Goal: Transaction & Acquisition: Book appointment/travel/reservation

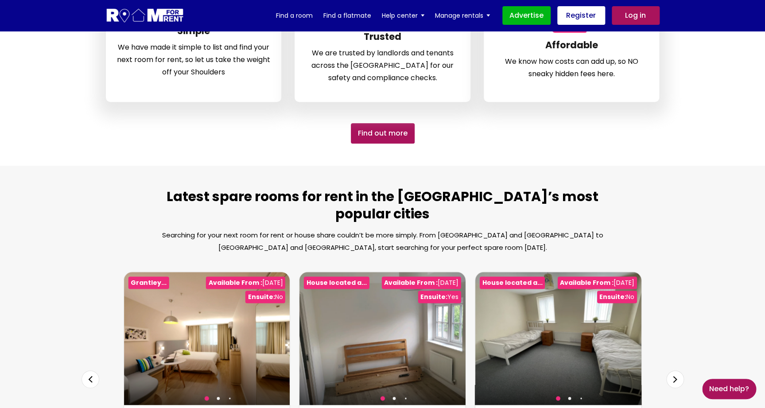
scroll to position [347, 0]
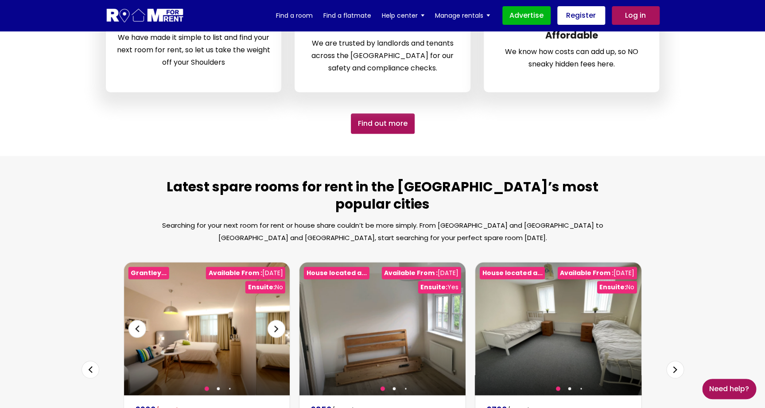
type input "[GEOGRAPHIC_DATA], [GEOGRAPHIC_DATA]"
click at [217, 308] on img at bounding box center [207, 328] width 166 height 133
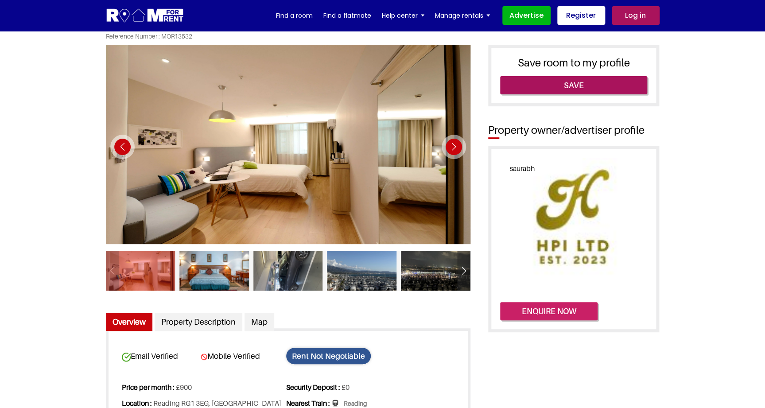
click at [547, 313] on button "Enquire now" at bounding box center [548, 311] width 97 height 19
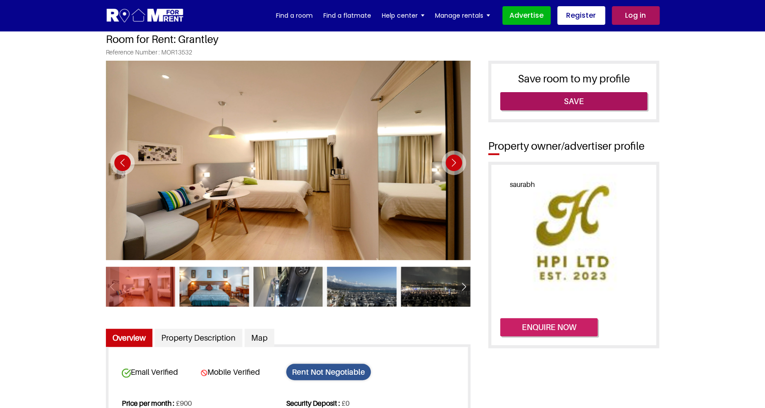
scroll to position [7, 0]
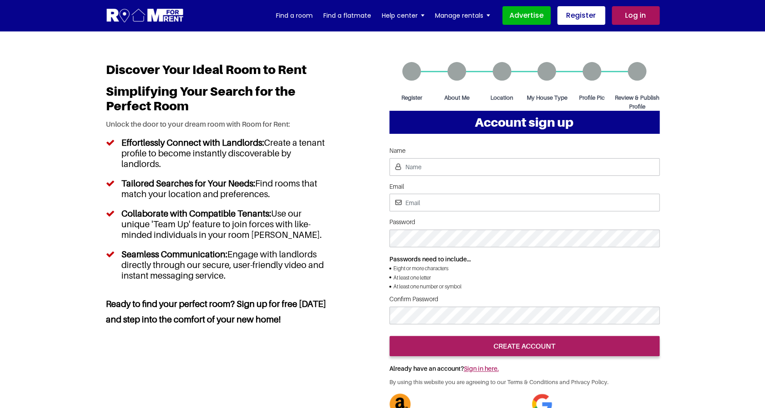
click at [630, 23] on link "Log in" at bounding box center [636, 15] width 48 height 19
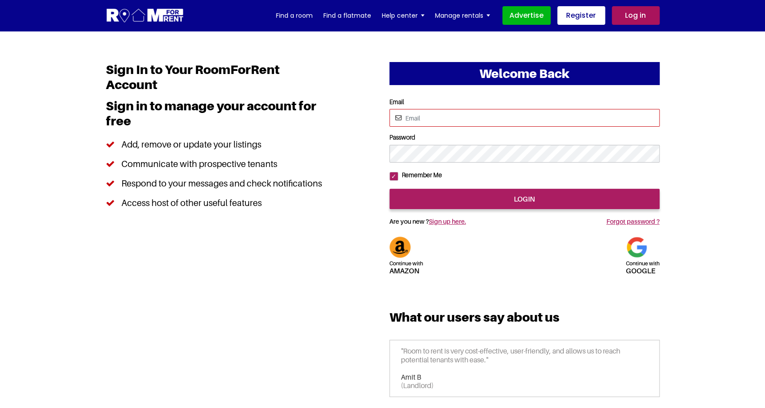
click at [481, 115] on input "Email" at bounding box center [524, 118] width 270 height 18
type input "pittor@yopmail.com"
click at [389, 189] on input "login" at bounding box center [524, 199] width 270 height 20
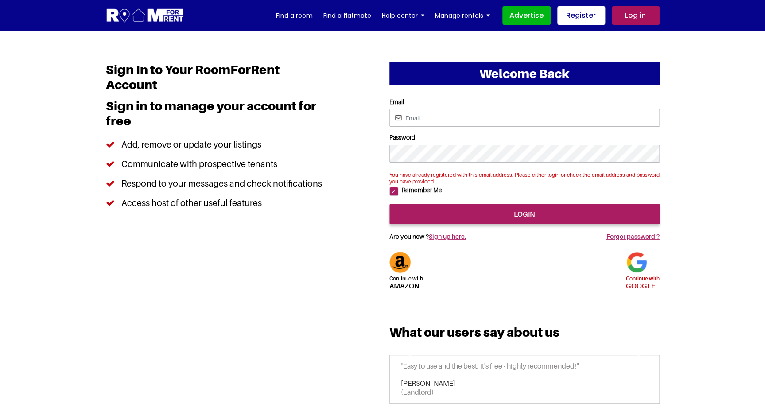
click at [636, 273] on img at bounding box center [636, 262] width 21 height 21
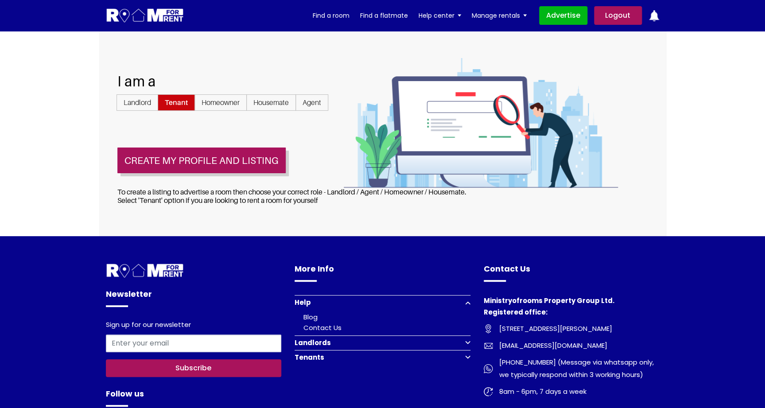
click at [160, 20] on img at bounding box center [145, 16] width 78 height 16
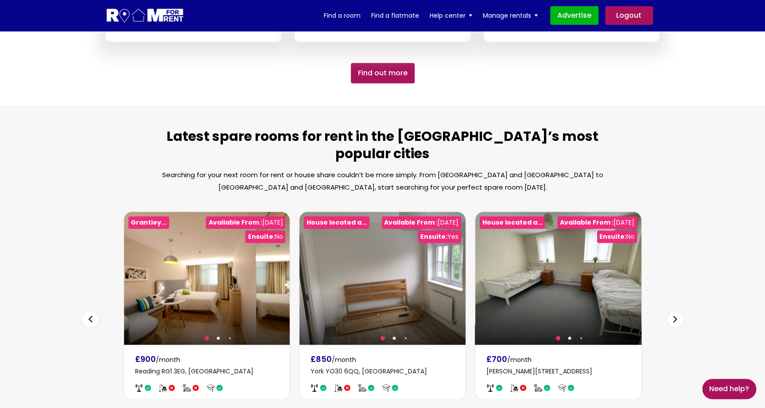
scroll to position [408, 0]
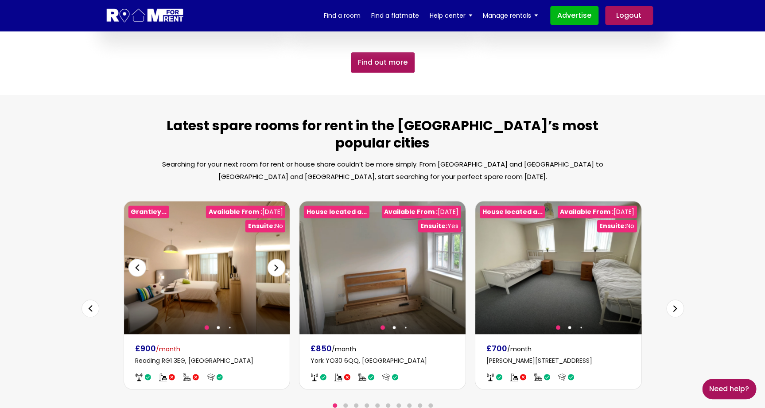
type input "[GEOGRAPHIC_DATA], [GEOGRAPHIC_DATA]"
click at [221, 252] on img at bounding box center [207, 267] width 166 height 133
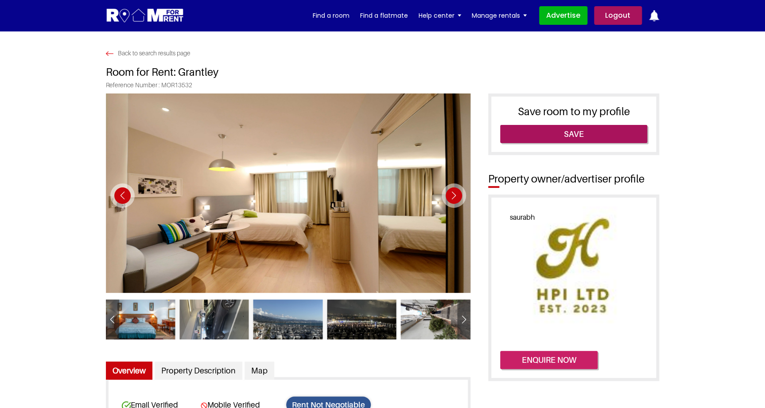
click at [563, 359] on button "Enquire now" at bounding box center [548, 360] width 97 height 19
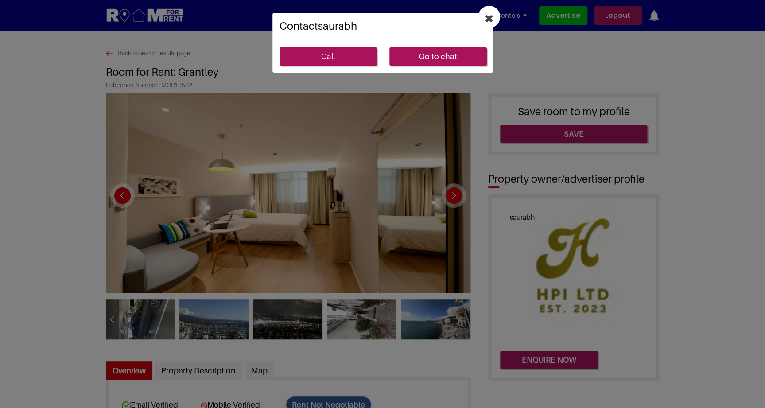
click at [491, 18] on icon "Close" at bounding box center [489, 18] width 8 height 11
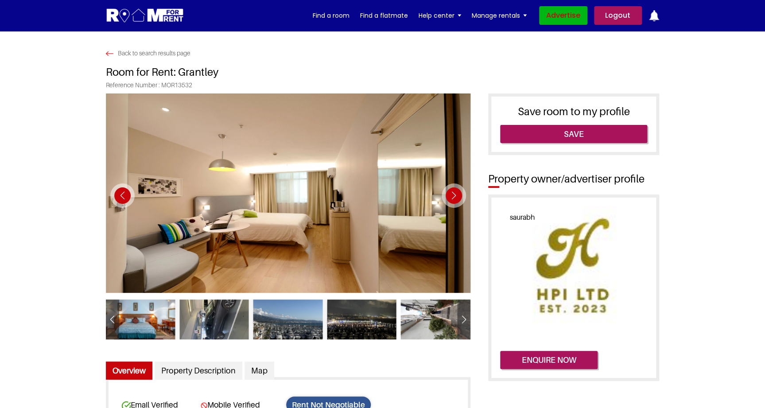
click at [549, 15] on link "Advertise" at bounding box center [563, 15] width 48 height 19
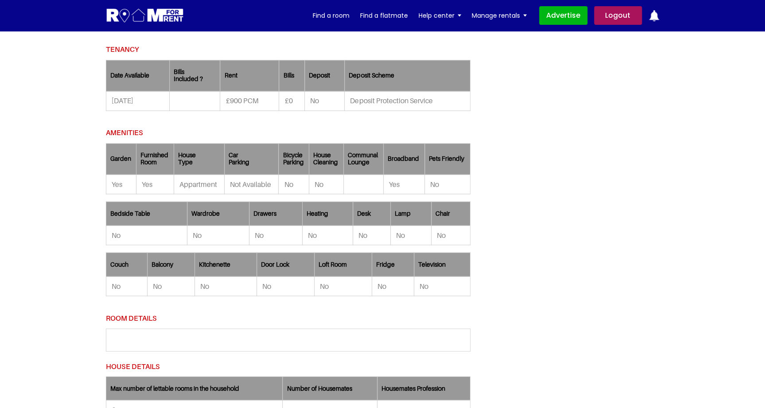
scroll to position [626, 0]
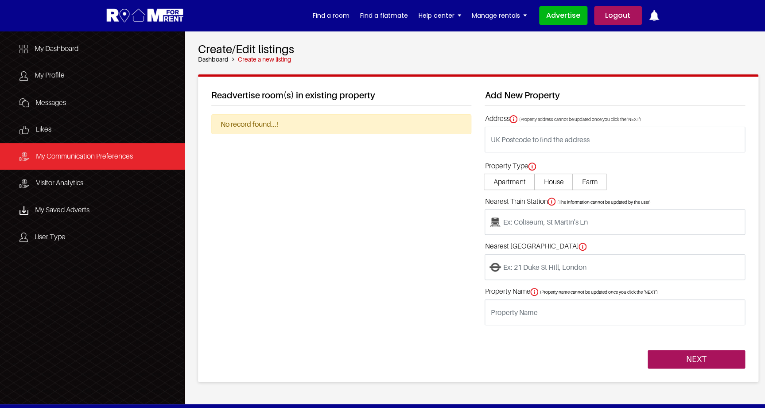
click at [118, 158] on span "My Communication Preferences" at bounding box center [84, 155] width 97 height 9
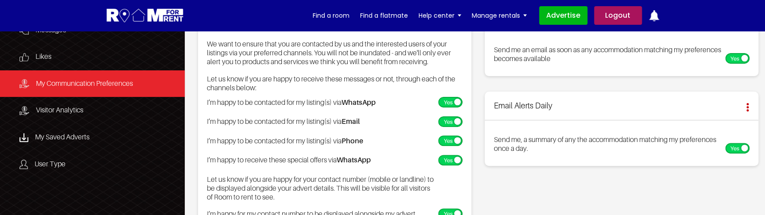
scroll to position [74, 0]
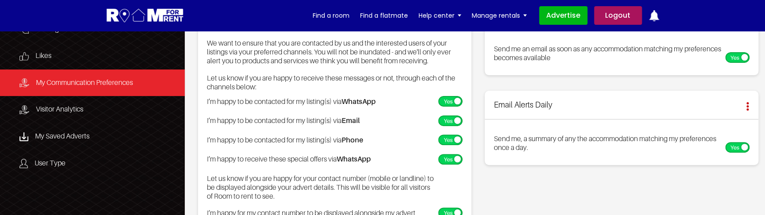
click at [450, 119] on label"] at bounding box center [452, 121] width 29 height 11
click at [448, 119] on input "checkbox" at bounding box center [446, 119] width 6 height 6
click at [450, 119] on label"] at bounding box center [452, 121] width 29 height 11
click at [448, 119] on input "checkbox" at bounding box center [446, 119] width 6 height 6
checkbox input "true"
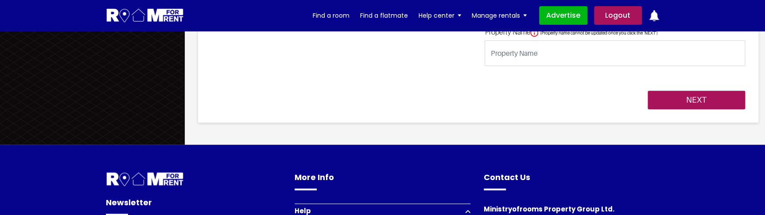
scroll to position [255, 0]
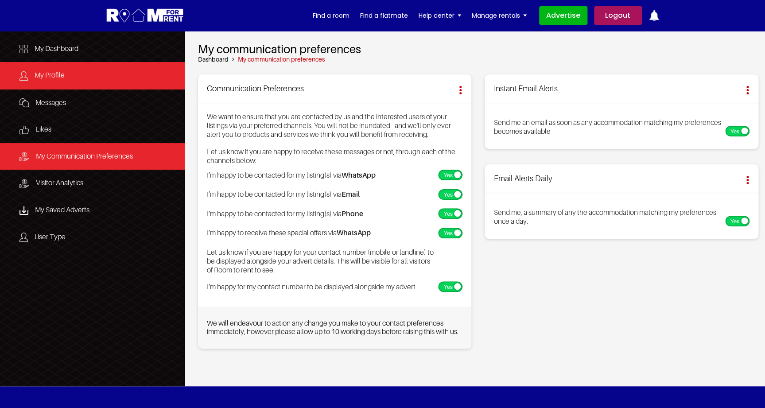
click at [80, 82] on link "My Profile" at bounding box center [92, 75] width 185 height 27
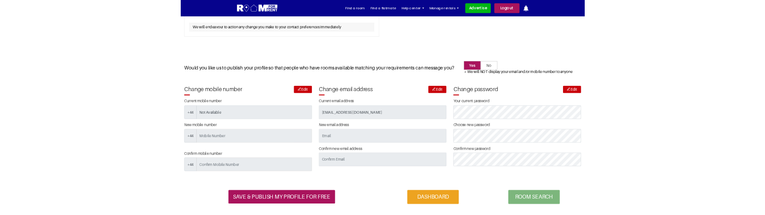
scroll to position [1368, 0]
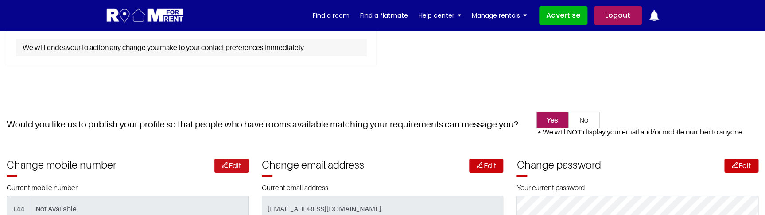
click at [234, 159] on link "Edit" at bounding box center [231, 166] width 34 height 14
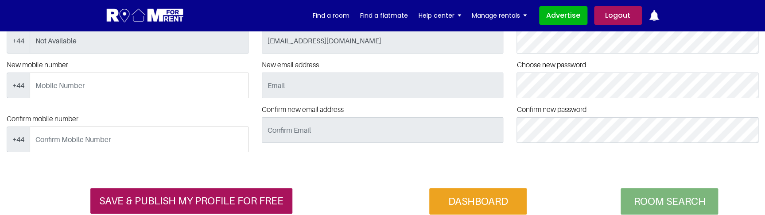
scroll to position [1545, 0]
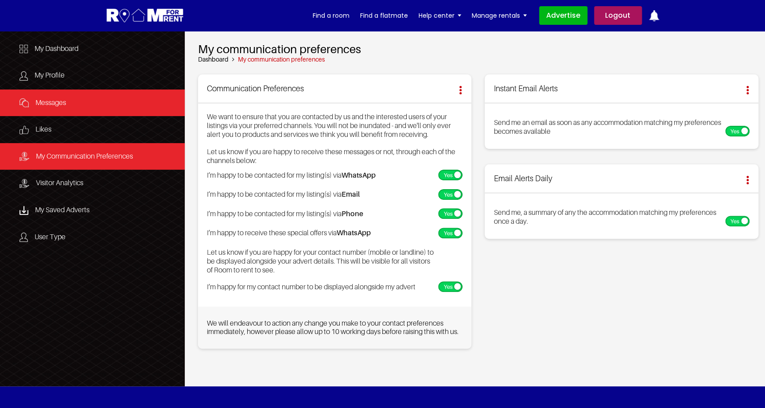
click at [60, 102] on span "Messages" at bounding box center [50, 102] width 31 height 9
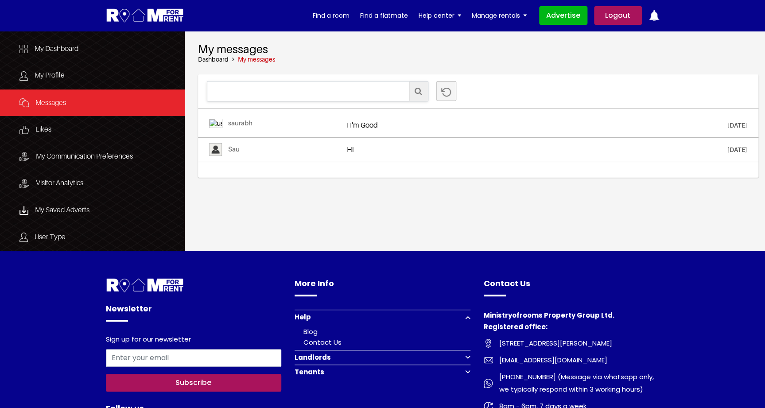
click at [240, 148] on link "Sau" at bounding box center [234, 149] width 12 height 8
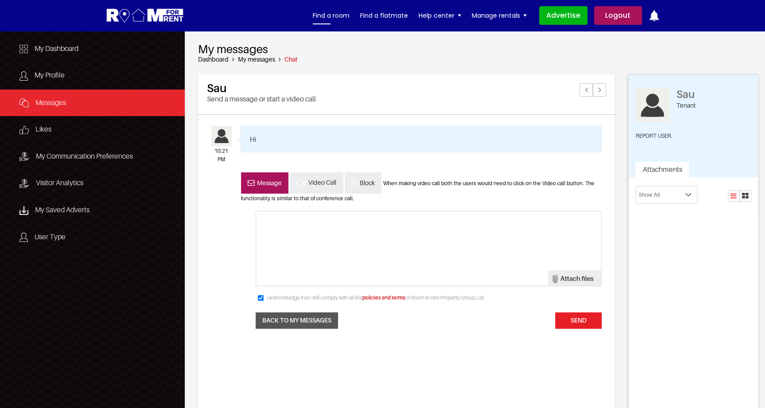
click at [331, 14] on link "Find a room" at bounding box center [331, 15] width 37 height 13
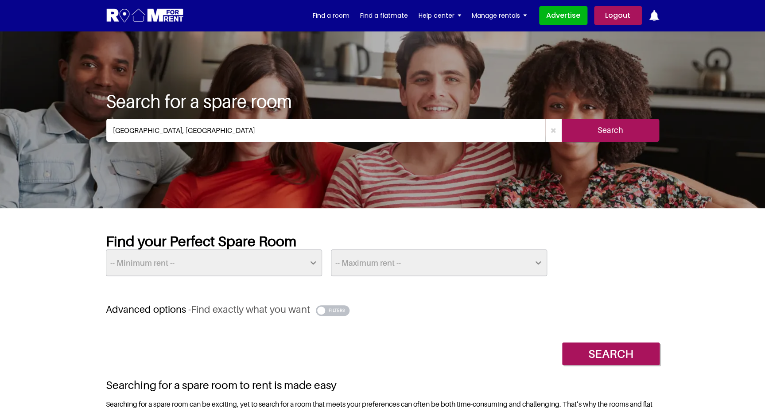
type input "[GEOGRAPHIC_DATA], [GEOGRAPHIC_DATA]"
click at [621, 121] on input "Search" at bounding box center [610, 130] width 97 height 23
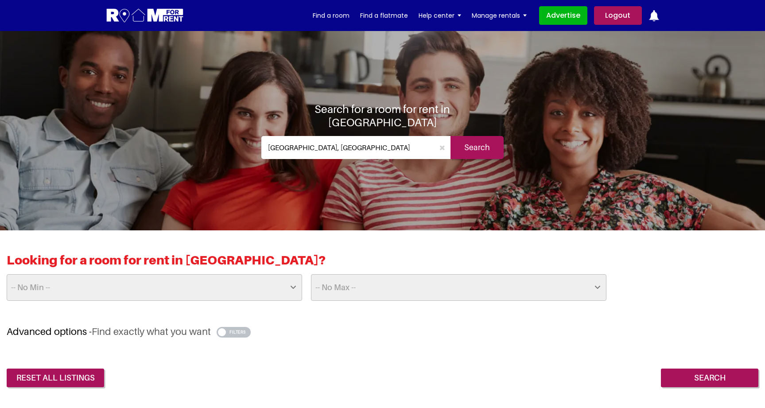
scroll to position [369, 0]
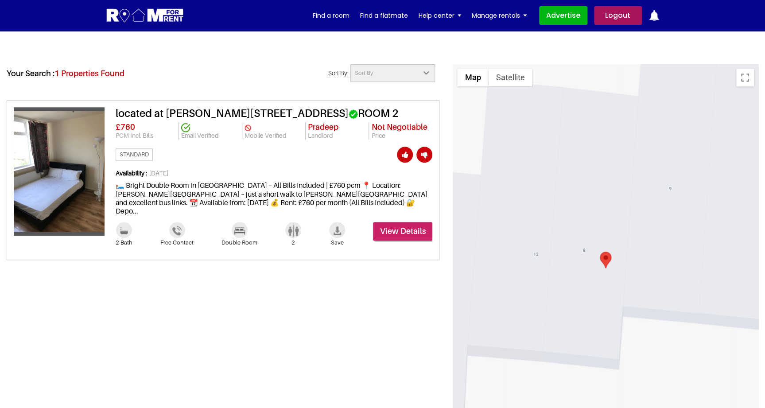
click at [386, 223] on link "View Details" at bounding box center [402, 231] width 59 height 19
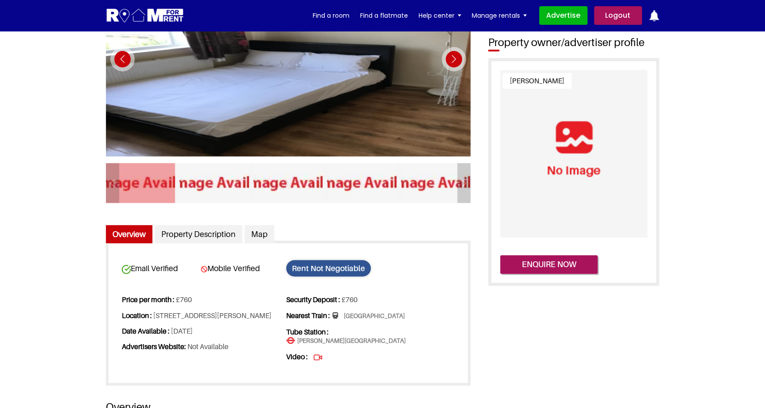
scroll to position [139, 0]
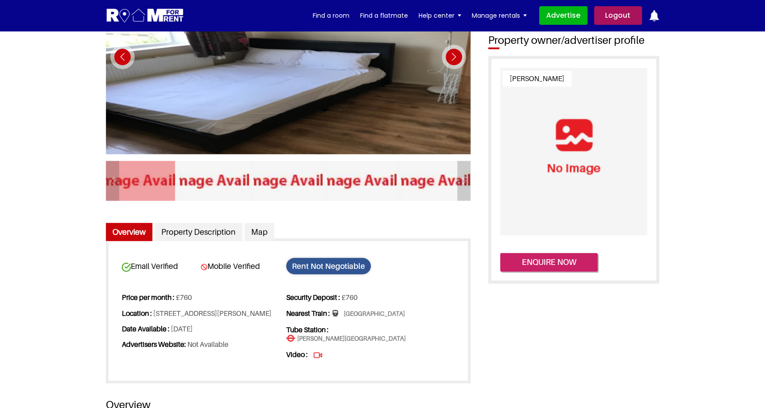
click at [559, 263] on button "Enquire now" at bounding box center [548, 262] width 97 height 19
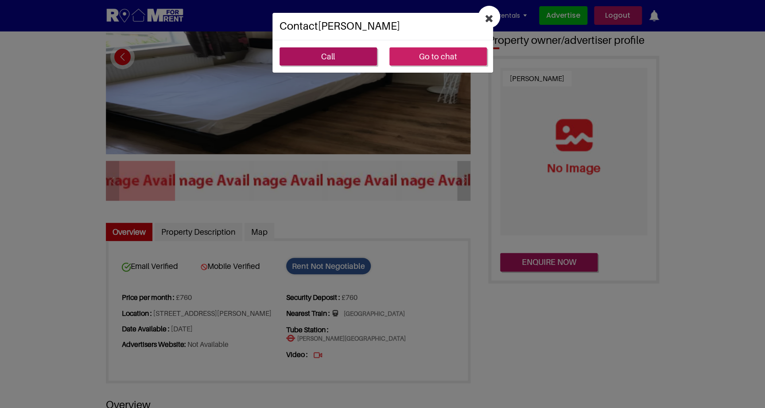
click at [431, 52] on link "Go to chat" at bounding box center [437, 56] width 97 height 19
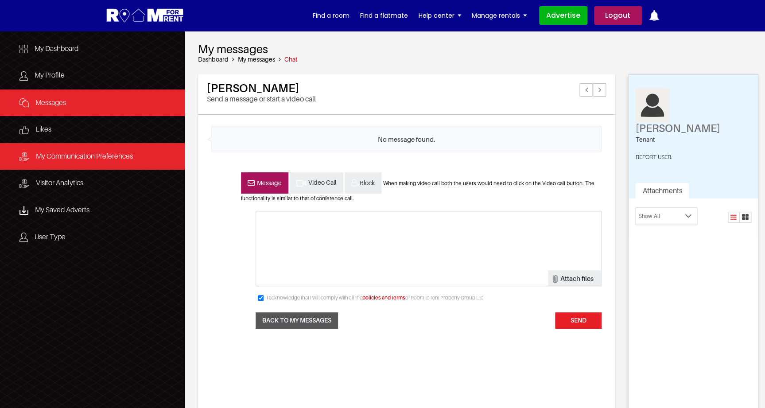
click at [82, 163] on link "My Communication Preferences" at bounding box center [92, 156] width 185 height 27
